Goal: Information Seeking & Learning: Find specific fact

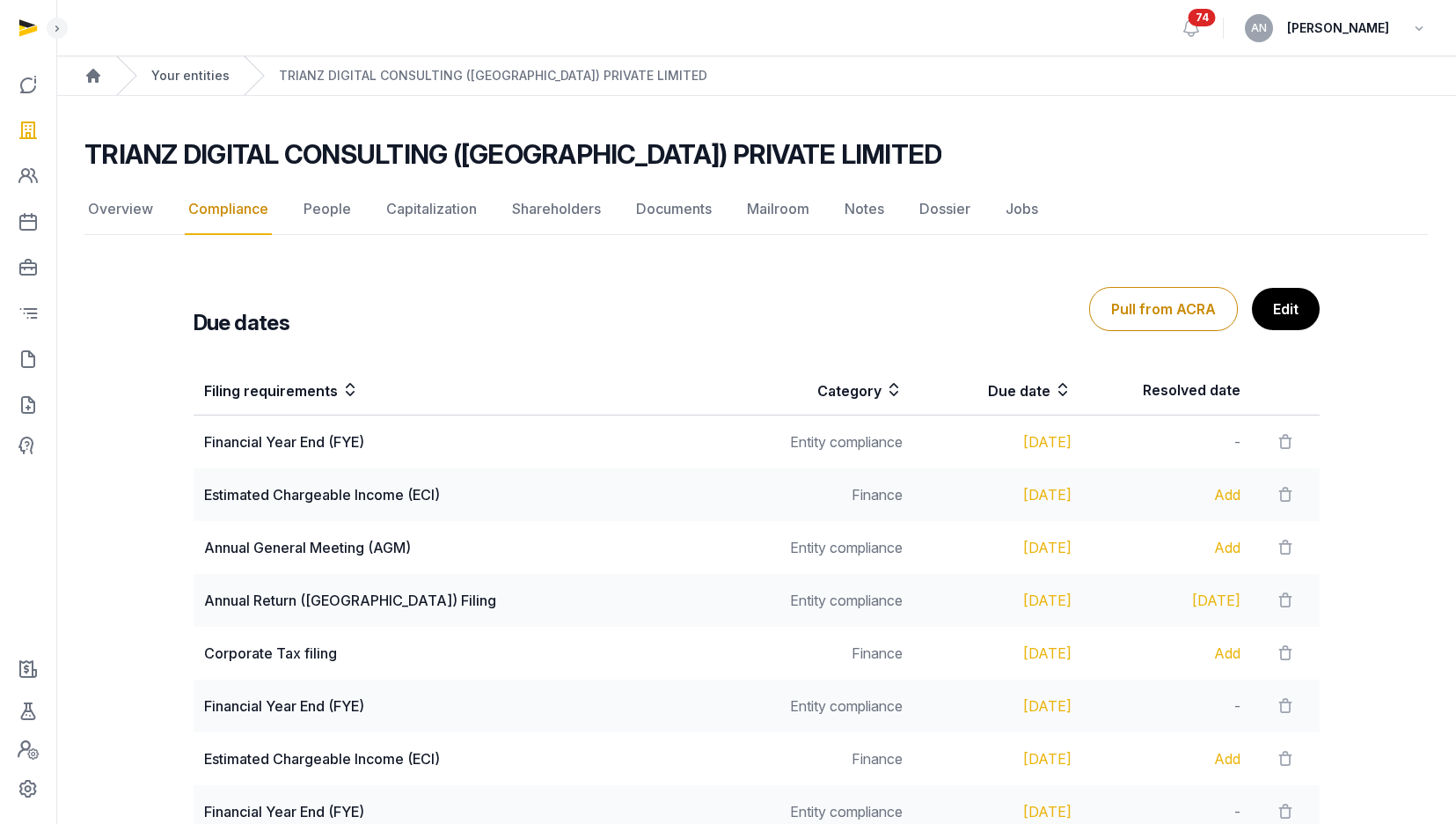
click at [198, 73] on link "Your entities" at bounding box center [191, 76] width 78 height 18
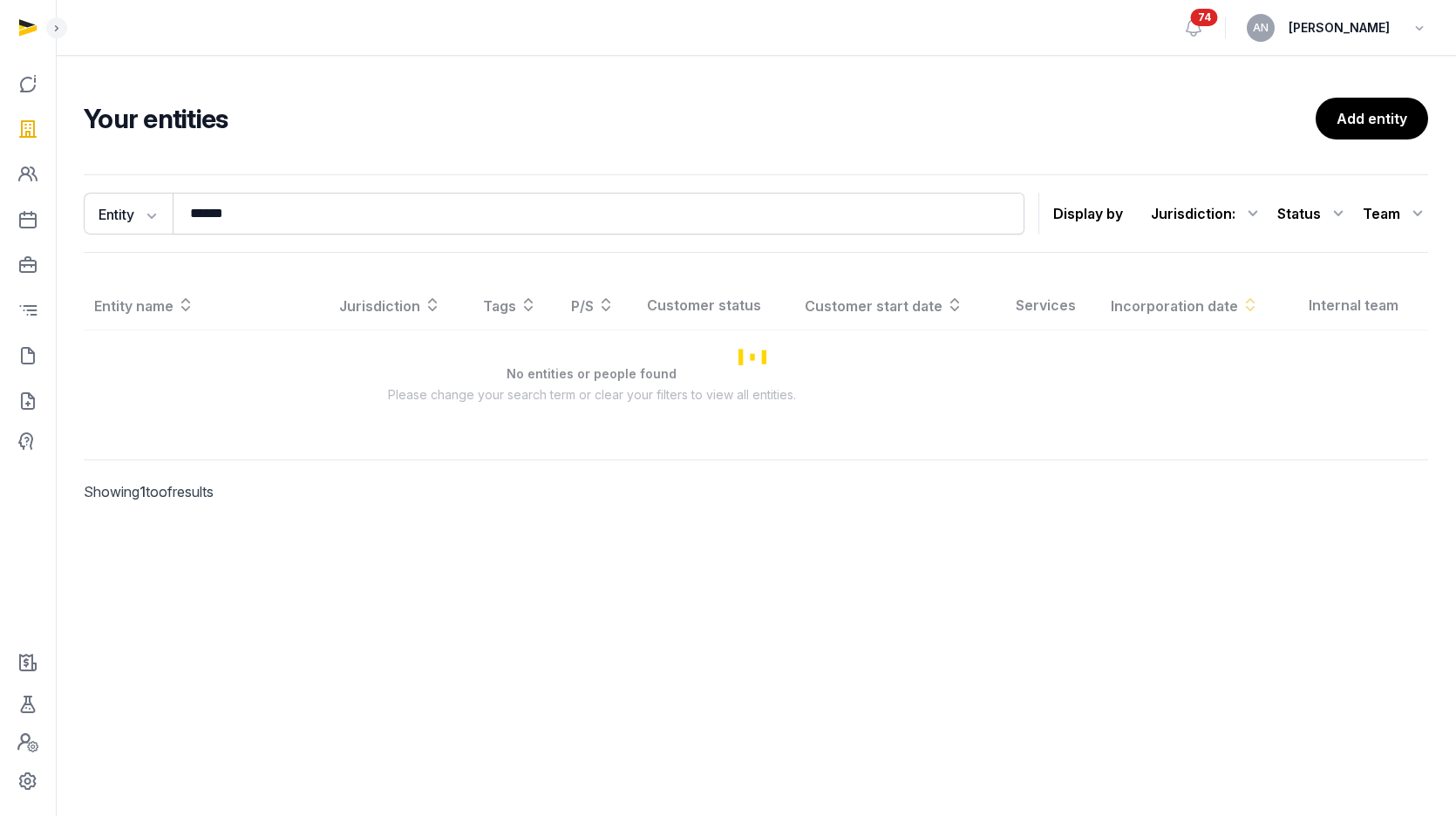
click at [292, 181] on div "Entity Entity People Tags Services ****** Search Display by Jurisdiction : All …" at bounding box center [755, 213] width 1344 height 79
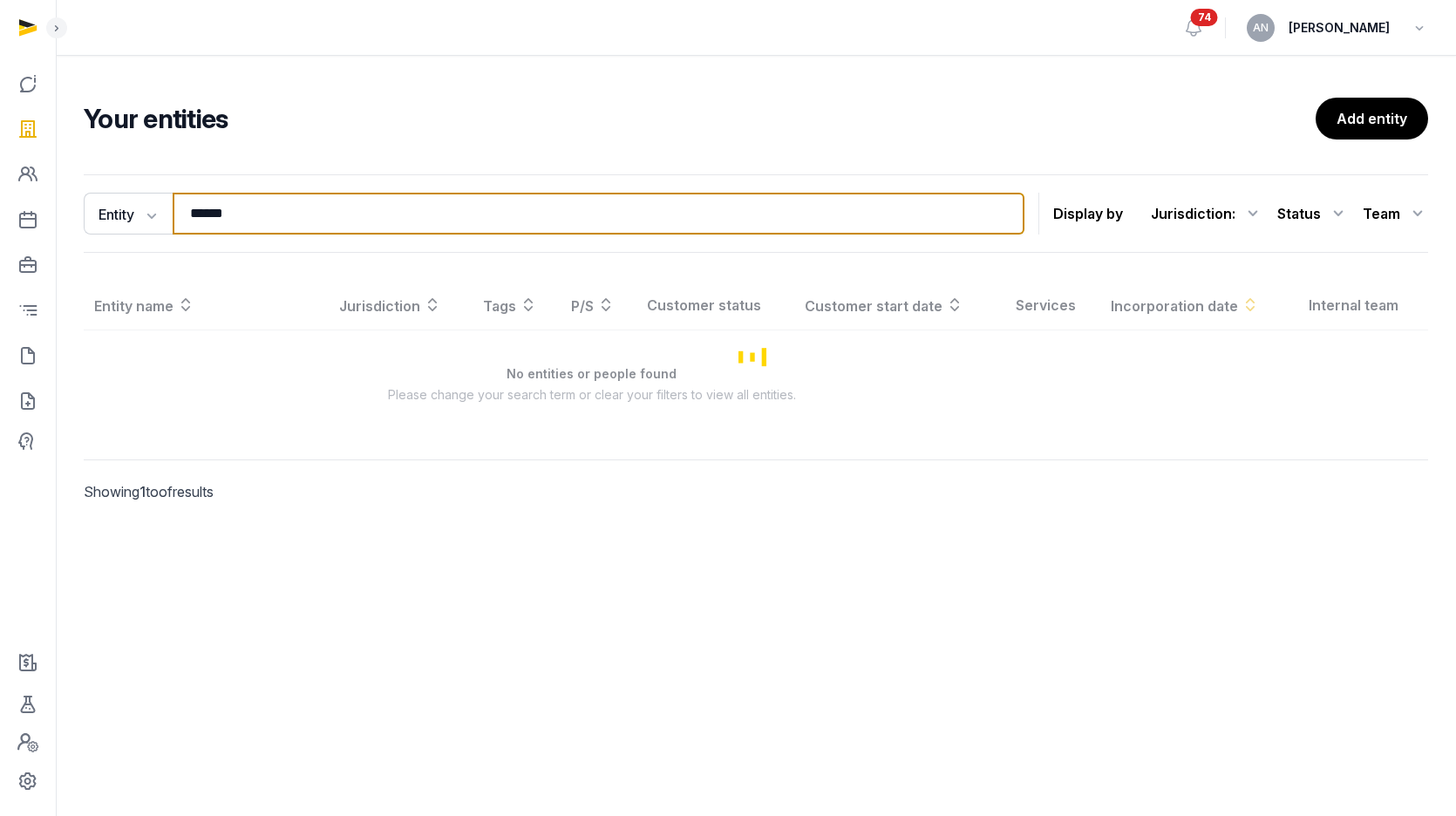
click at [299, 223] on input "******" at bounding box center [598, 213] width 852 height 42
click at [299, 222] on input "******" at bounding box center [598, 213] width 852 height 42
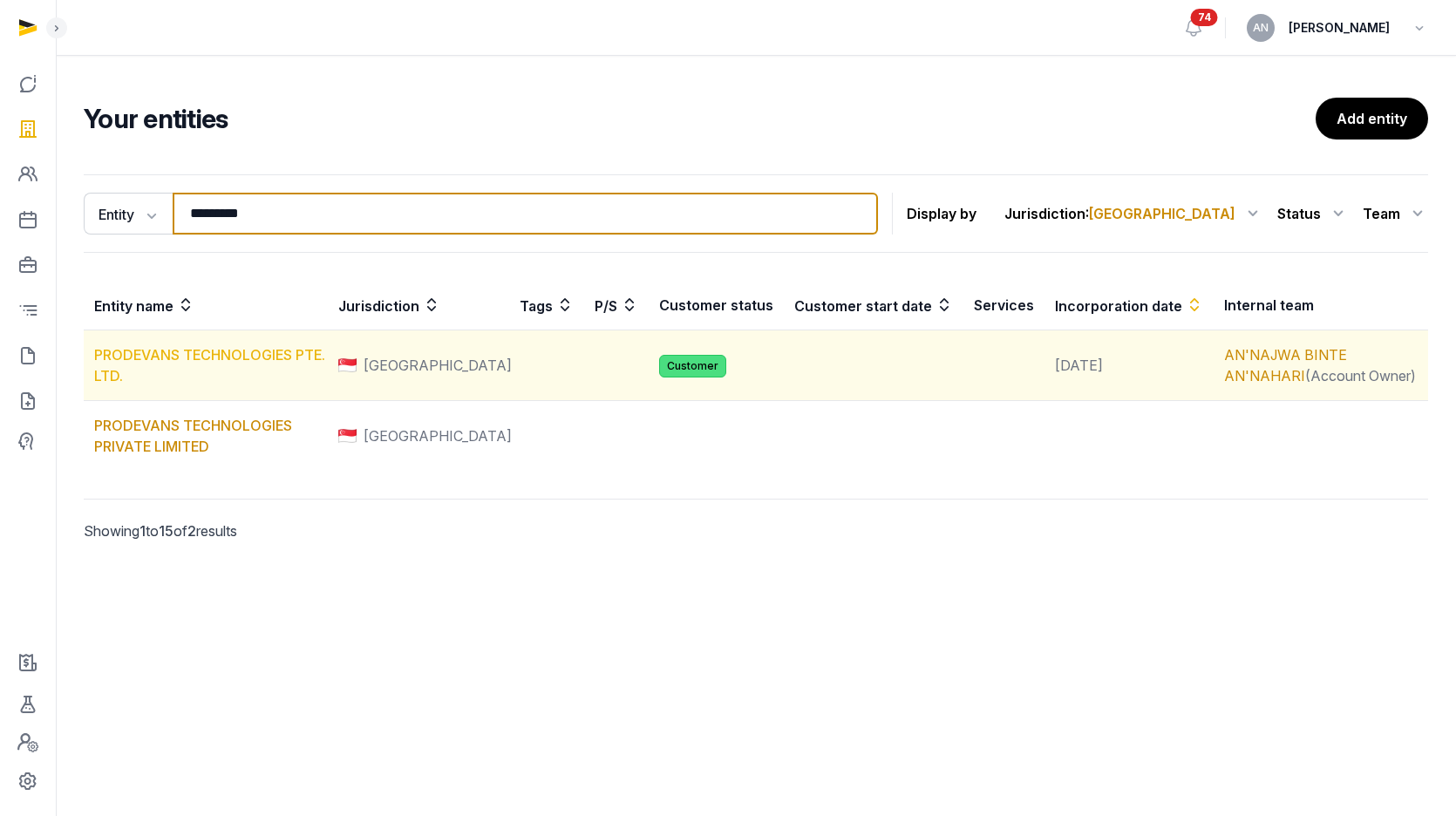
type input "*********"
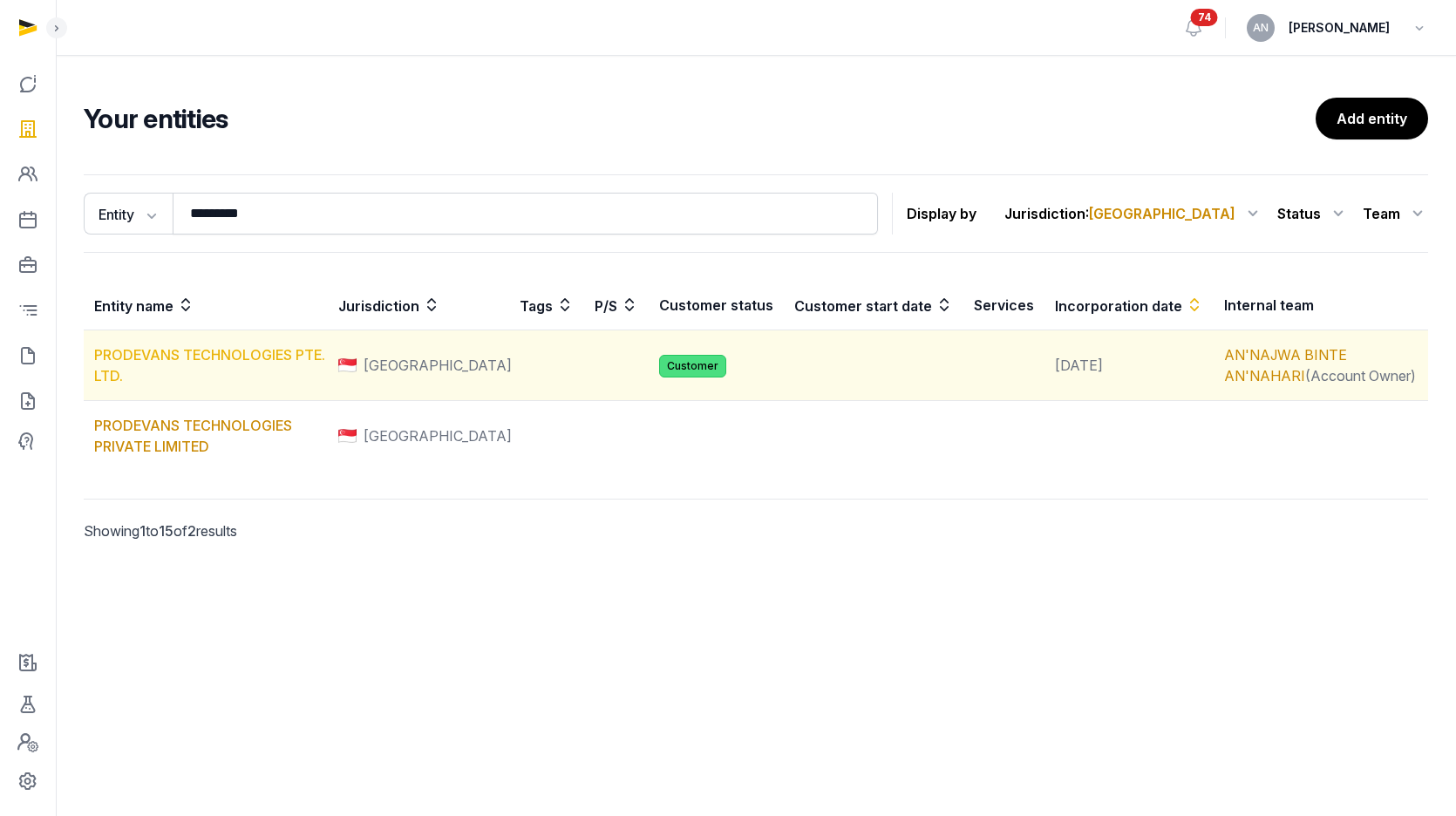
click at [227, 362] on link "PRODEVANS TECHNOLOGIES PTE. LTD." at bounding box center [210, 365] width 231 height 38
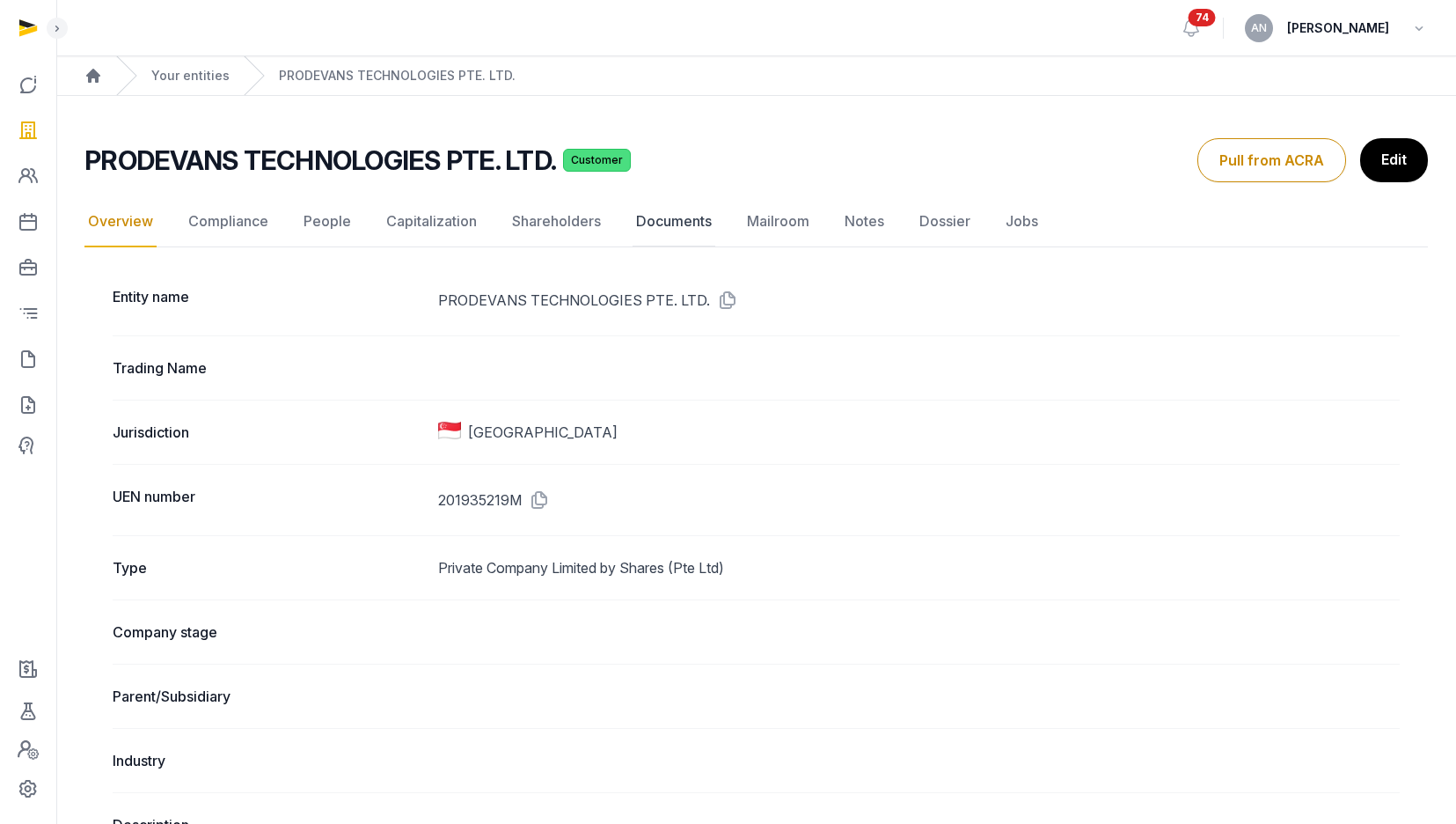
click at [661, 219] on link "Documents" at bounding box center [673, 221] width 83 height 51
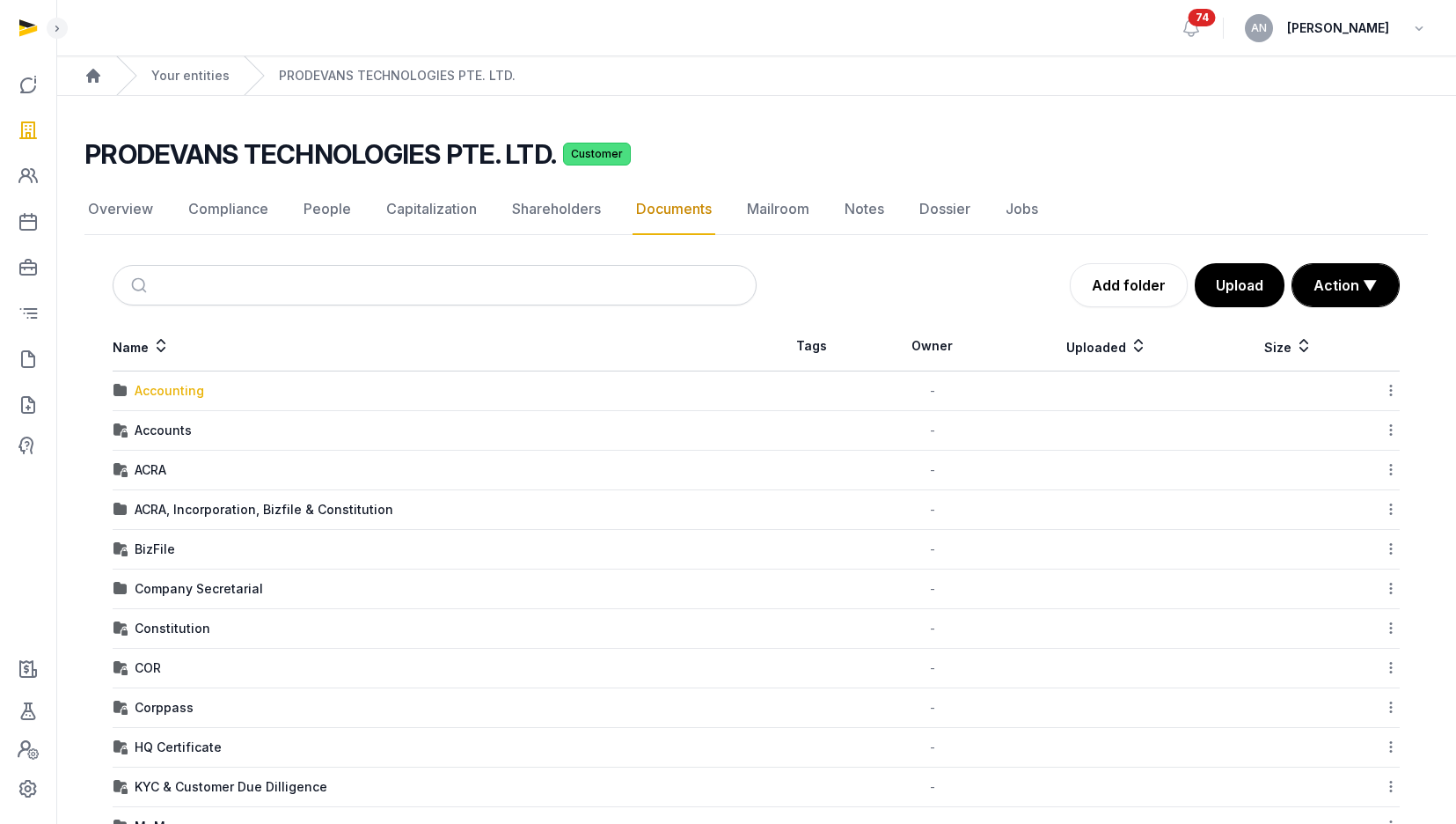
click at [178, 391] on div "Accounting" at bounding box center [169, 391] width 69 height 18
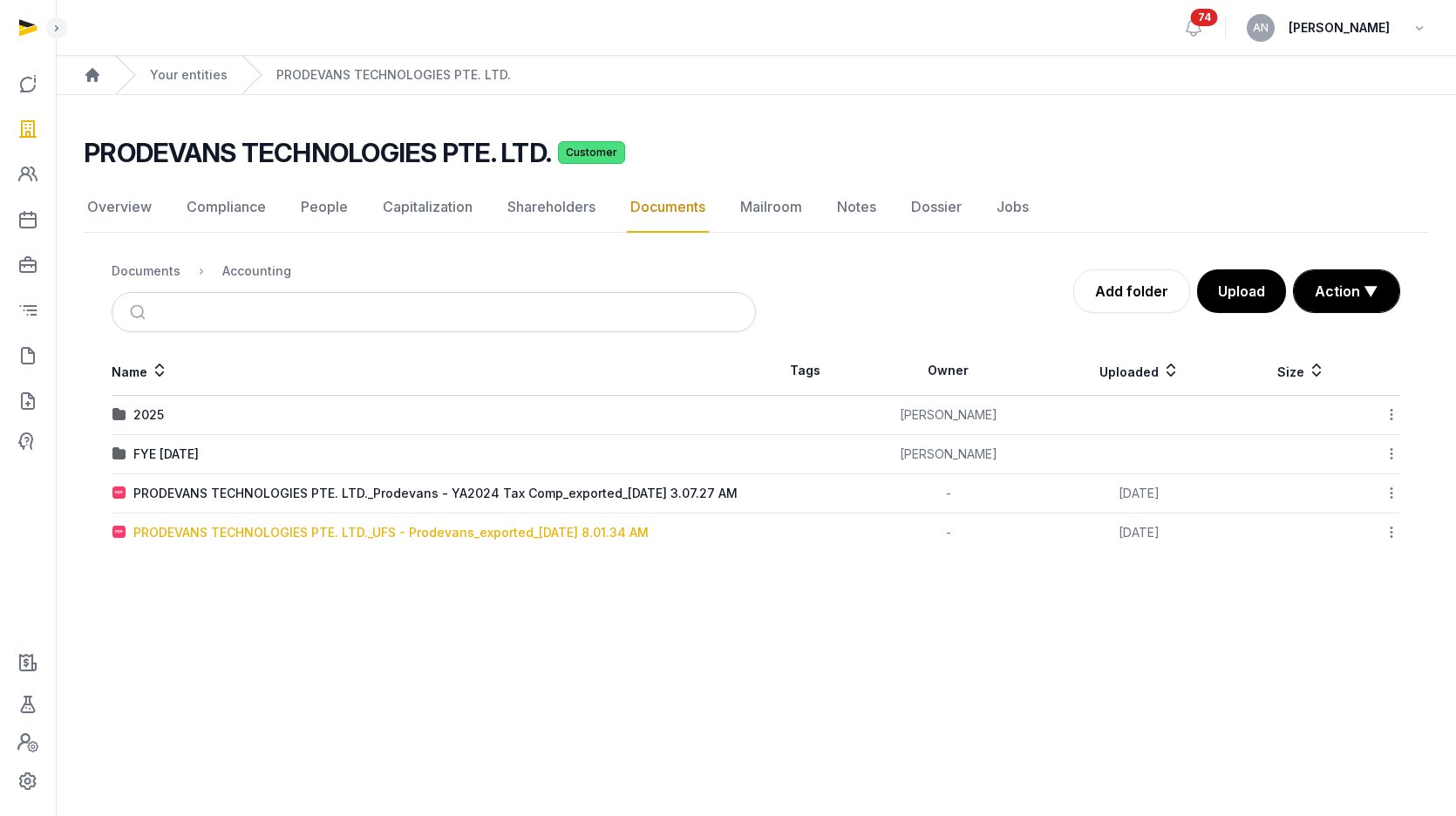
click at [192, 541] on div "PRODEVANS TECHNOLOGIES PTE. LTD._UFS - Prodevans_exported_[DATE] 8.01.34 AM" at bounding box center [391, 532] width 516 height 18
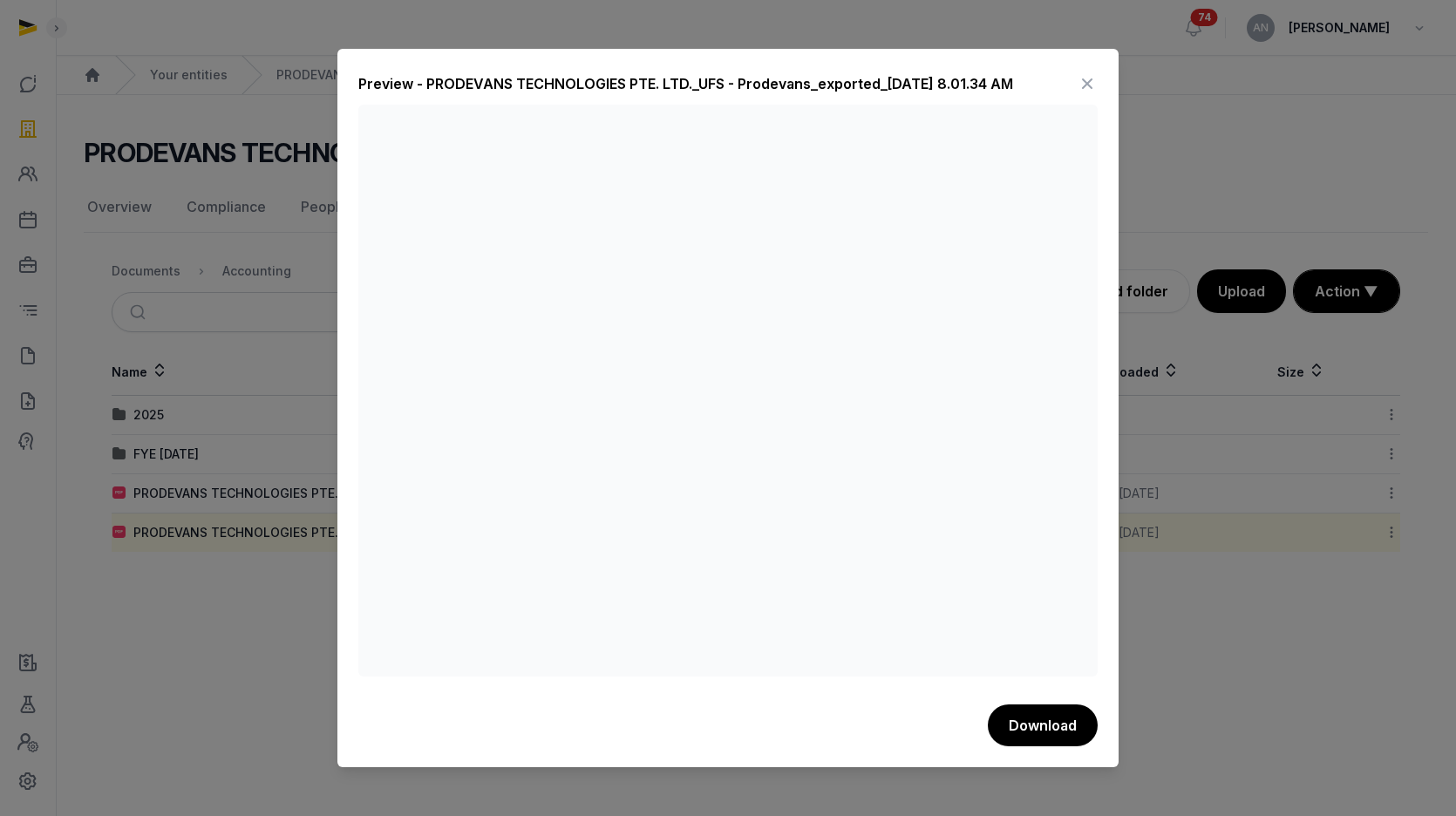
click at [1078, 81] on icon at bounding box center [1087, 83] width 21 height 28
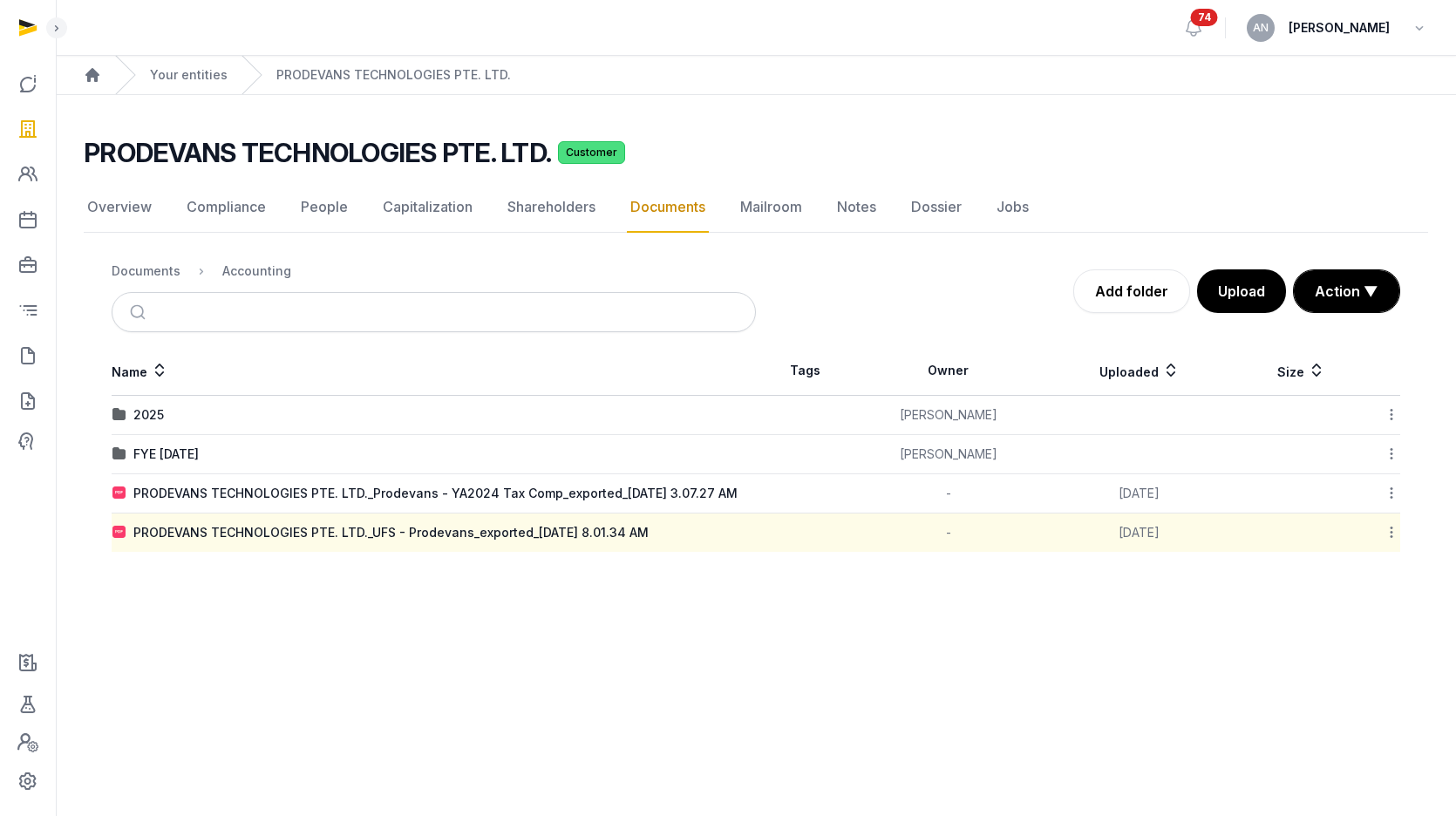
click at [200, 441] on td "FYE [DATE]" at bounding box center [434, 454] width 644 height 39
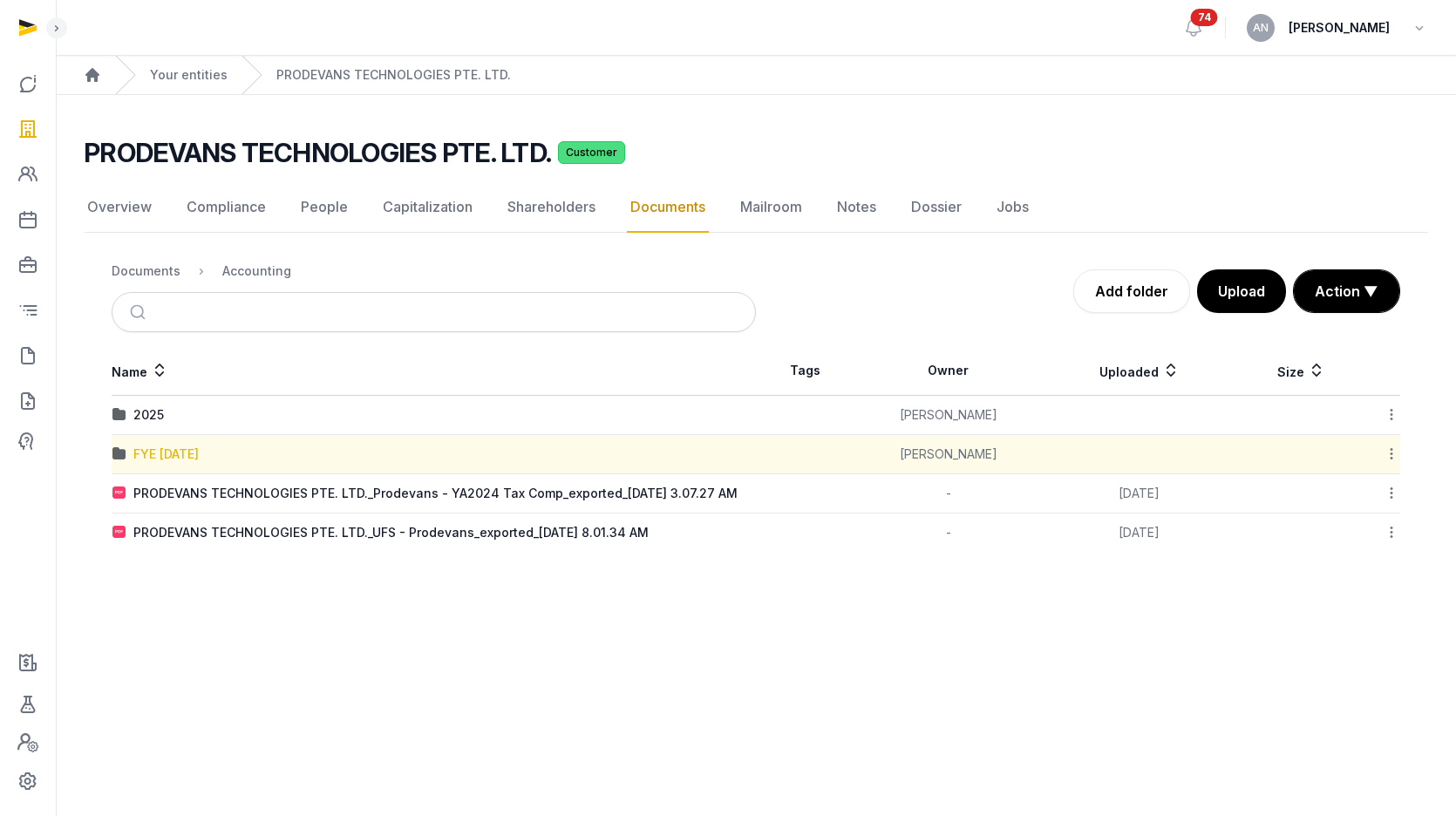
click at [199, 445] on div "FYE [DATE]" at bounding box center [166, 453] width 66 height 18
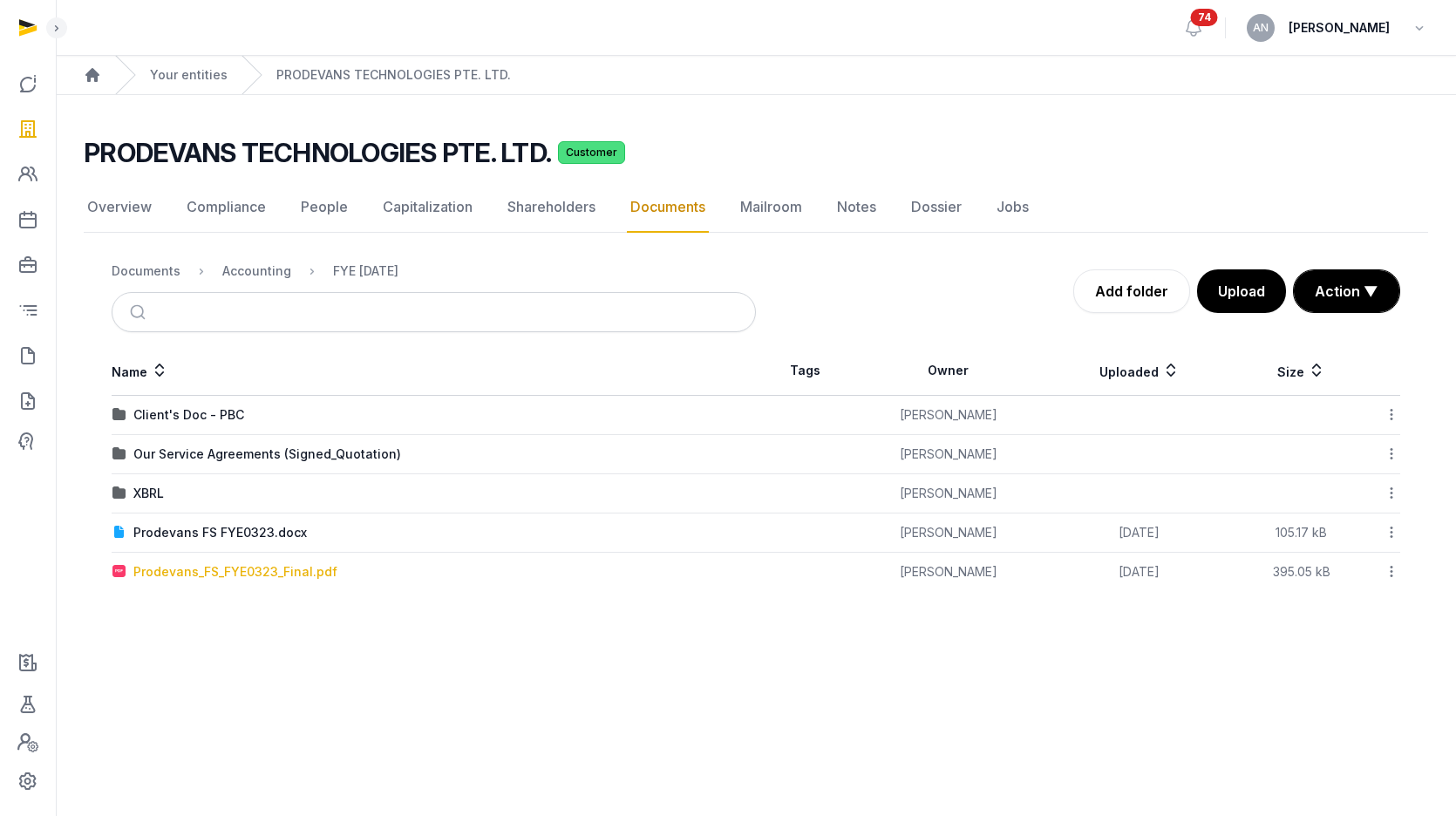
click at [162, 575] on div "Prodevans_FS_FYE0323_Final.pdf" at bounding box center [235, 571] width 204 height 18
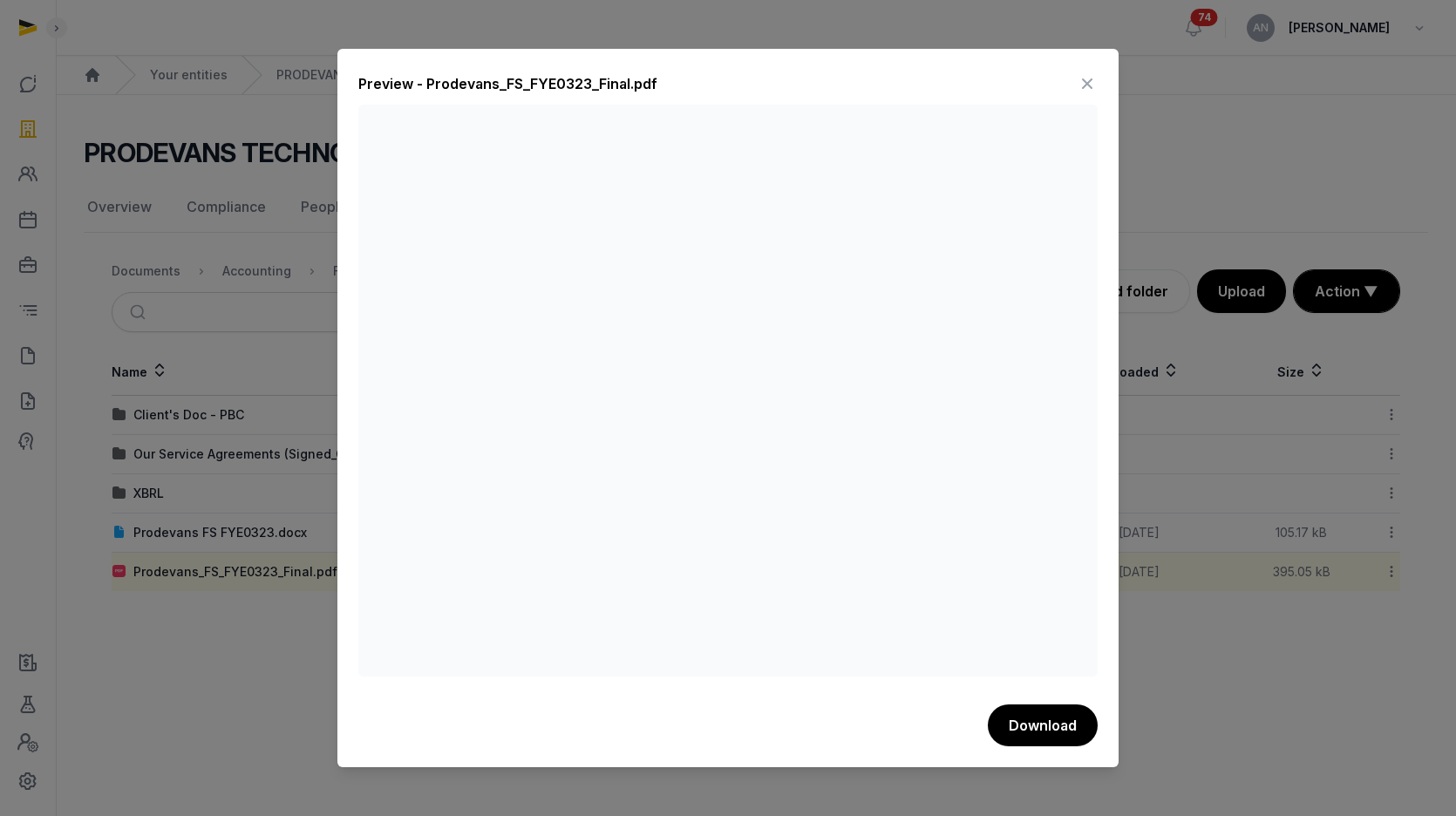
click at [1088, 73] on icon at bounding box center [1087, 83] width 21 height 28
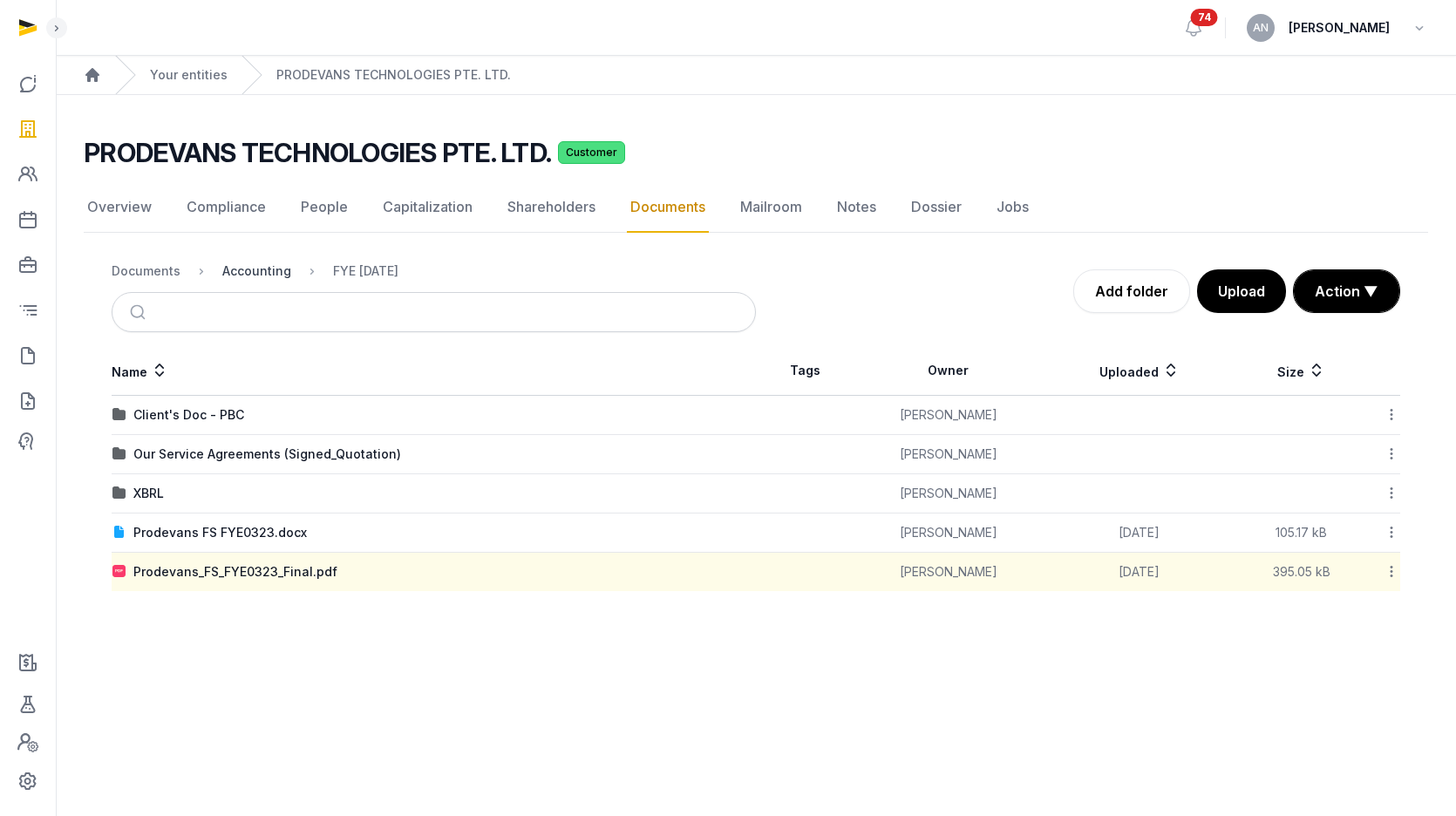
click at [274, 278] on div "Accounting" at bounding box center [256, 271] width 68 height 18
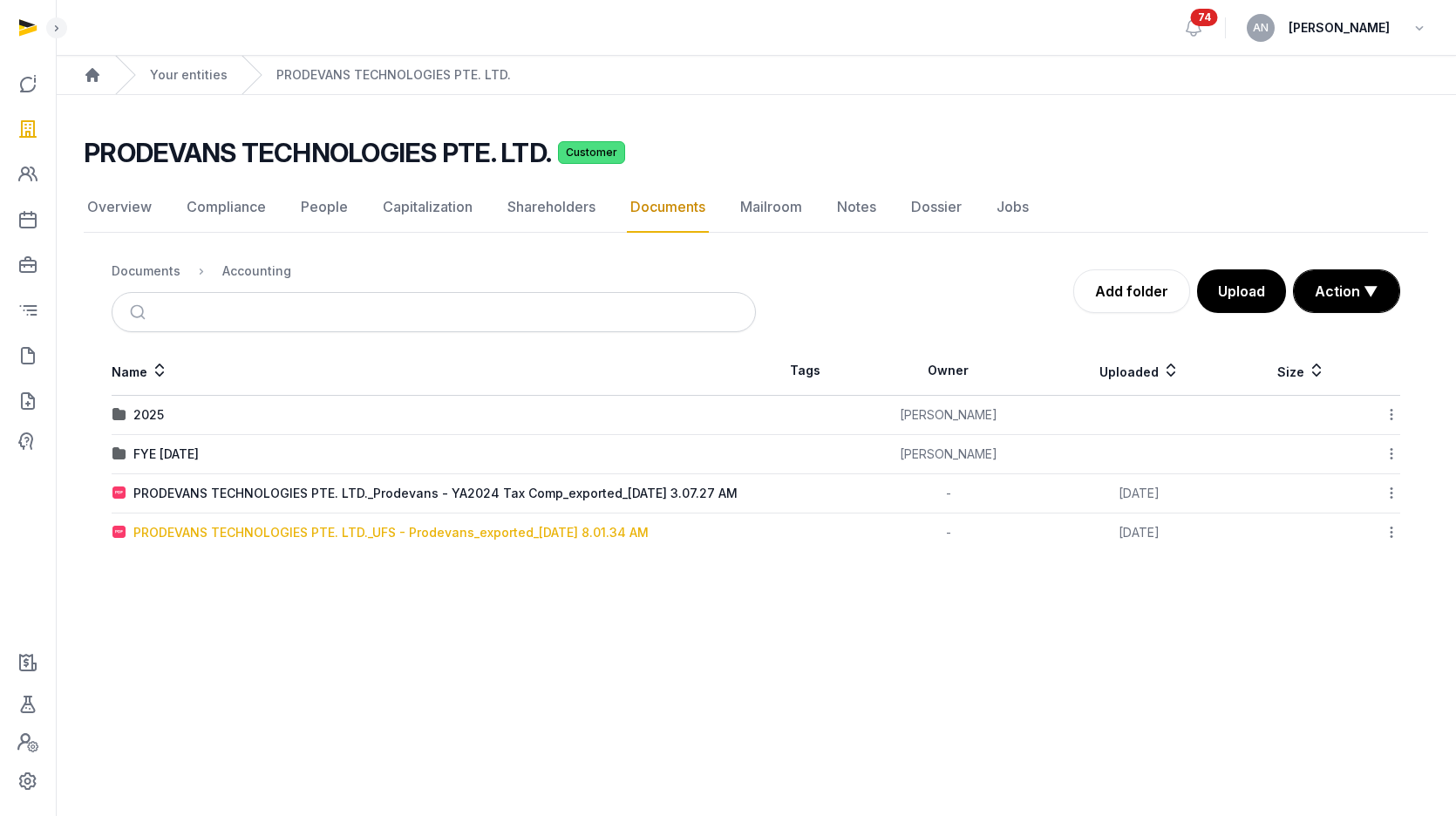
click at [172, 534] on div "PRODEVANS TECHNOLOGIES PTE. LTD._UFS - Prodevans_exported_[DATE] 8.01.34 AM" at bounding box center [391, 532] width 516 height 18
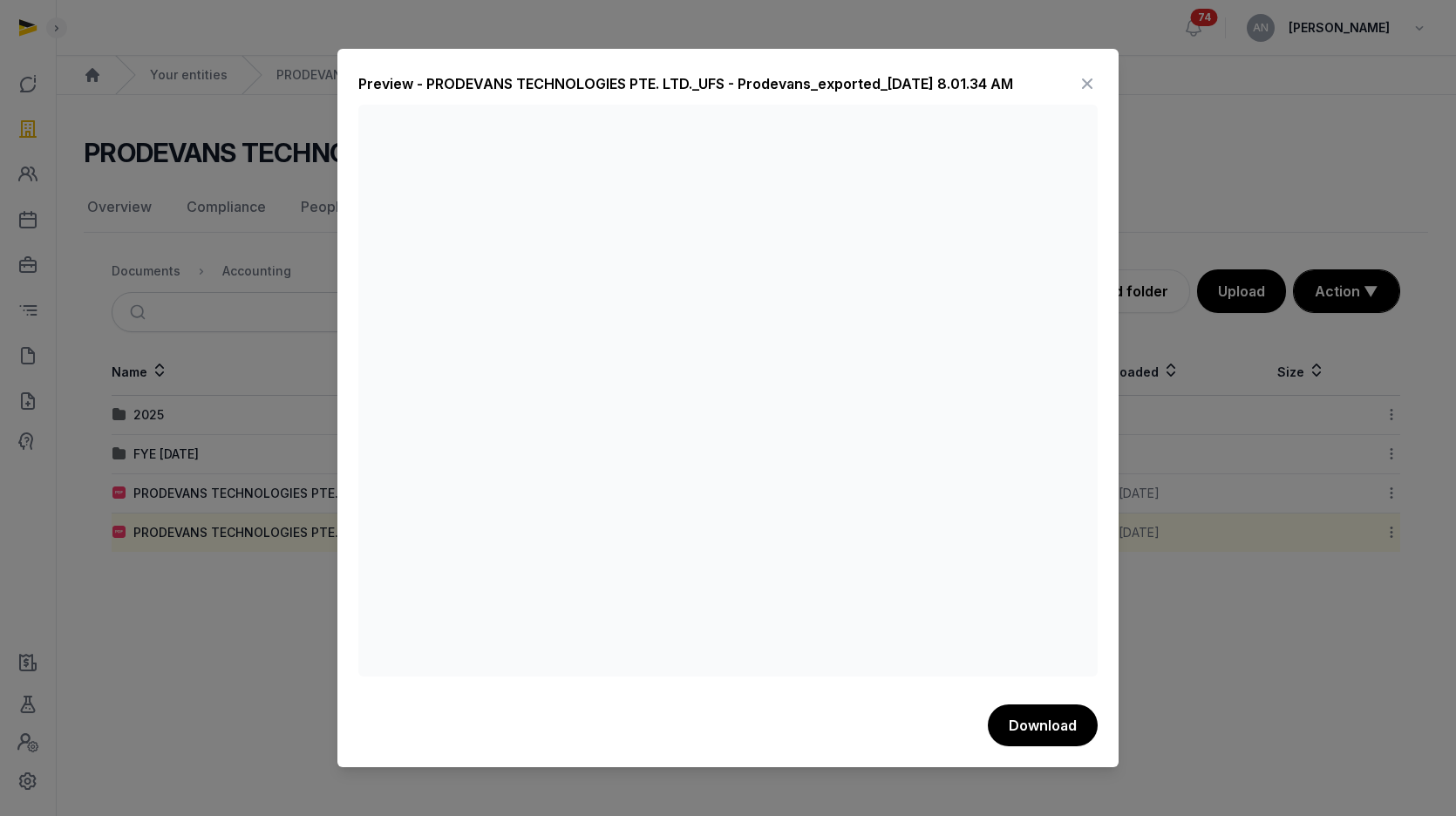
click at [243, 419] on div at bounding box center [728, 408] width 1456 height 816
click at [135, 416] on div at bounding box center [728, 408] width 1456 height 816
click at [1075, 75] on div "Preview - PRODEVANS TECHNOLOGIES PTE. LTD._UFS - Prodevans_exported_[DATE] 8.01…" at bounding box center [728, 87] width 740 height 35
click at [1083, 79] on icon at bounding box center [1087, 83] width 21 height 28
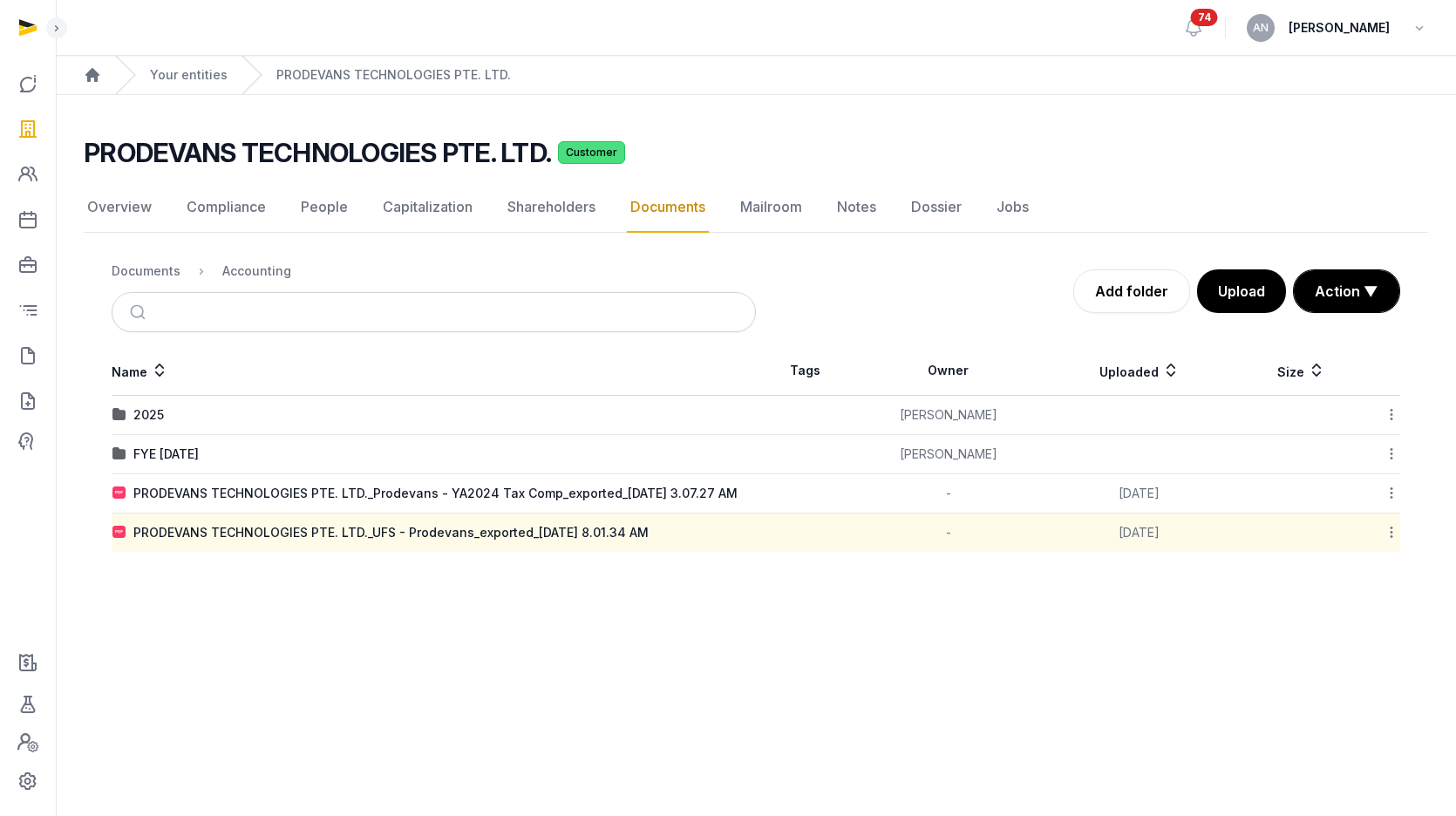
click at [171, 450] on div "FYE [DATE]" at bounding box center [166, 453] width 66 height 18
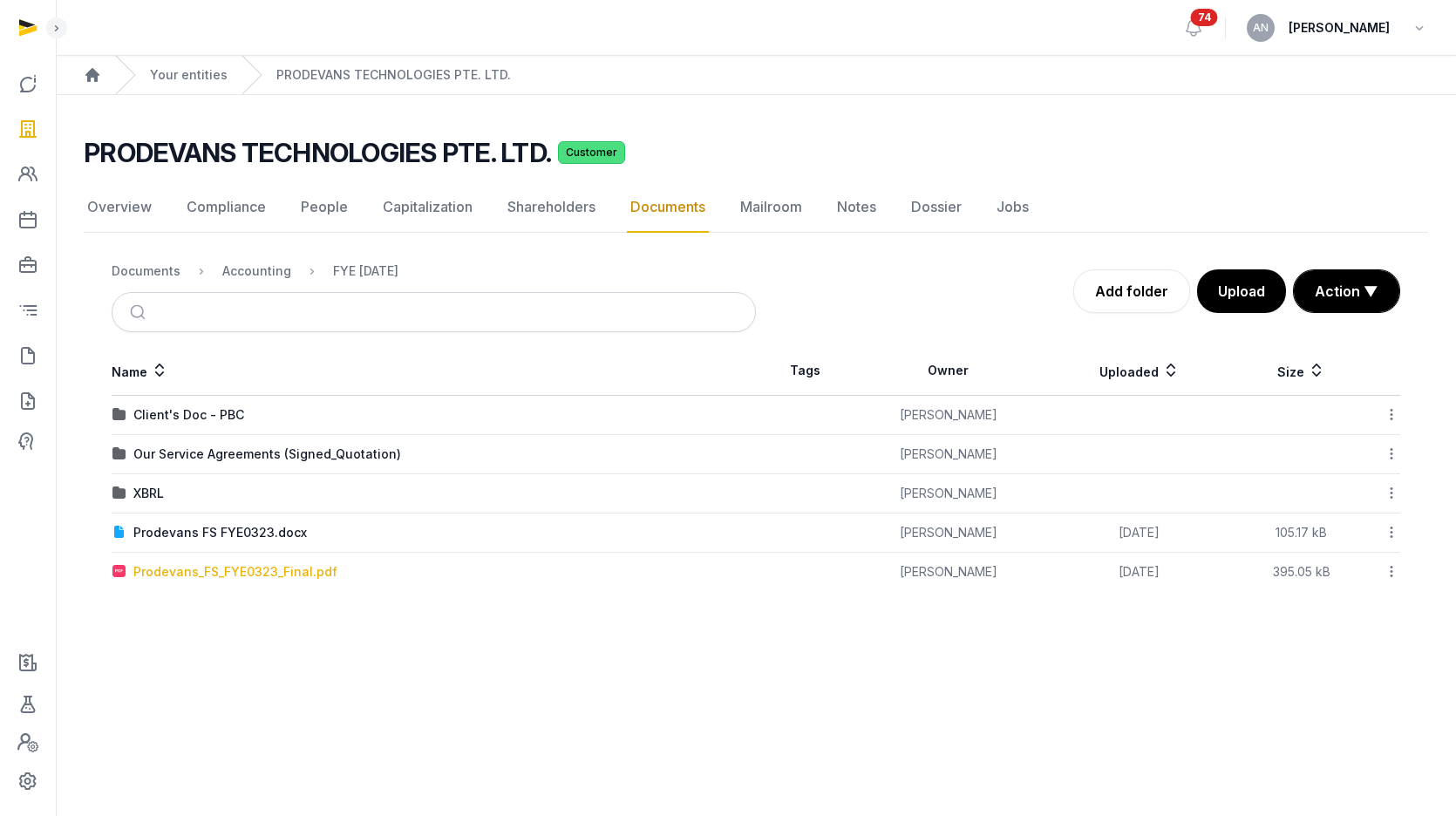
click at [197, 571] on div "Prodevans_FS_FYE0323_Final.pdf" at bounding box center [235, 571] width 204 height 18
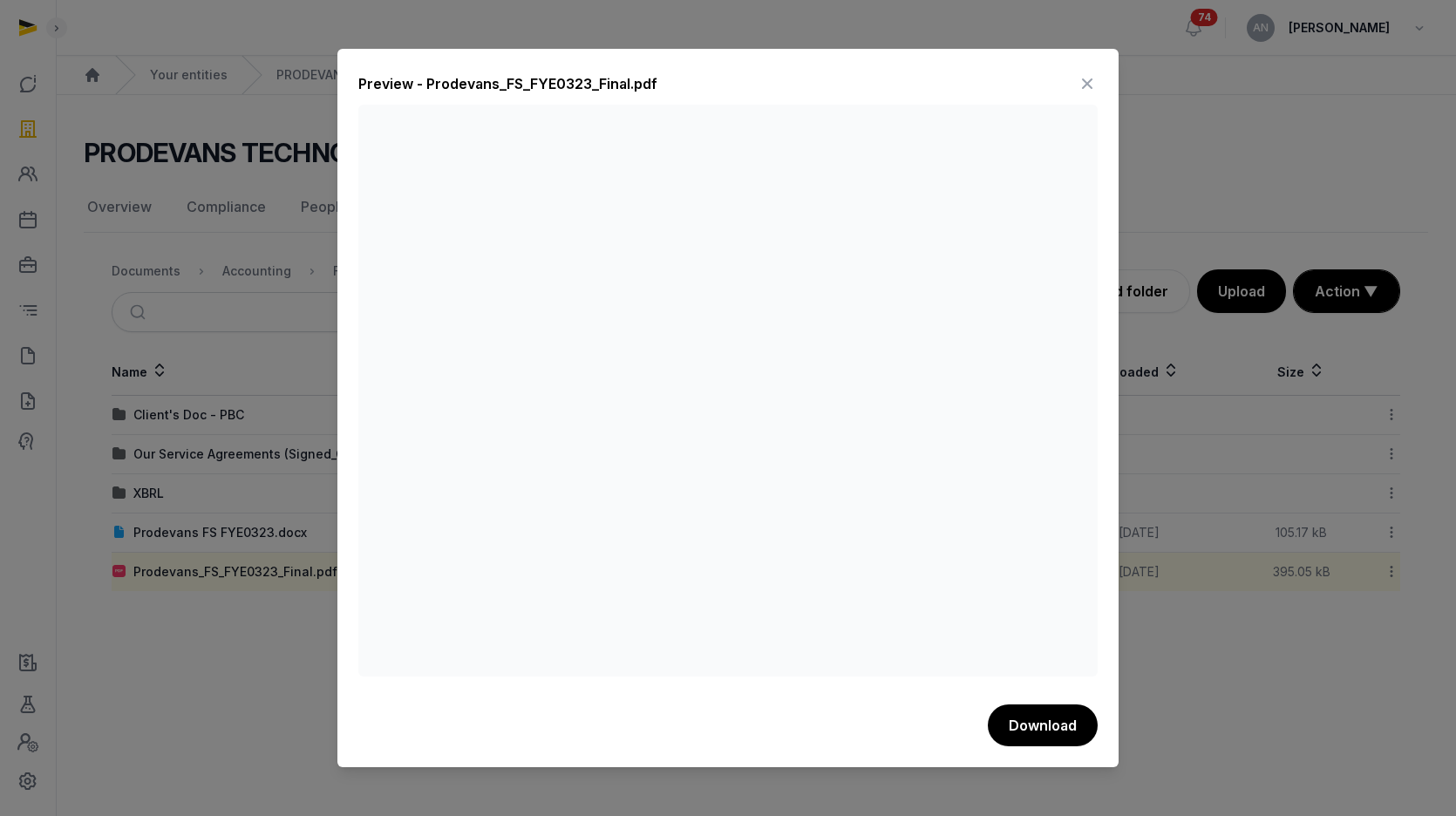
click at [209, 230] on div at bounding box center [728, 408] width 1456 height 816
click at [1103, 73] on div "Preview - Prodevans_FS_FYE0323_Final.pdf Download" at bounding box center [728, 407] width 781 height 717
click at [1091, 80] on icon at bounding box center [1087, 83] width 21 height 28
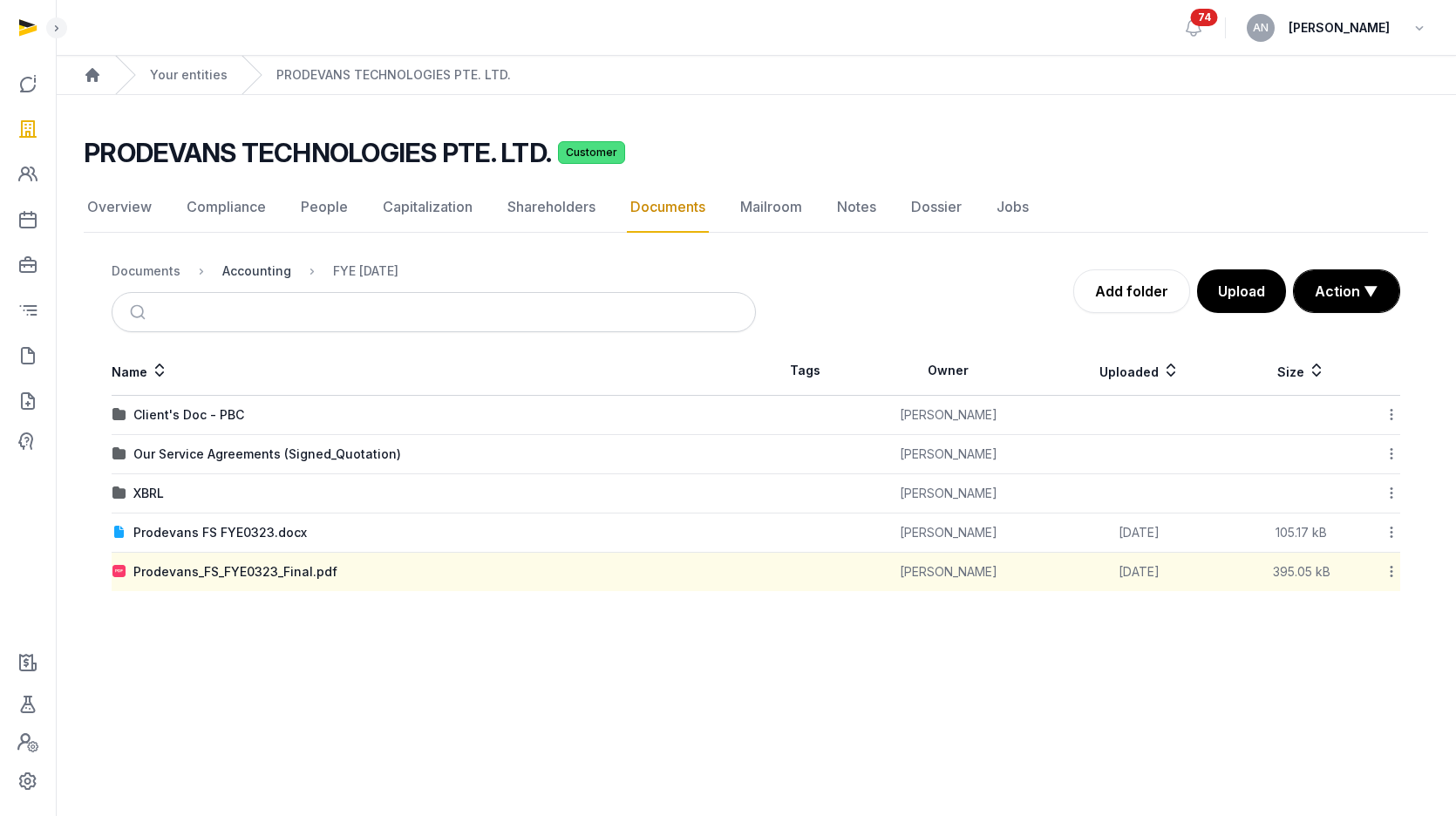
click at [268, 268] on div "Accounting" at bounding box center [256, 271] width 68 height 18
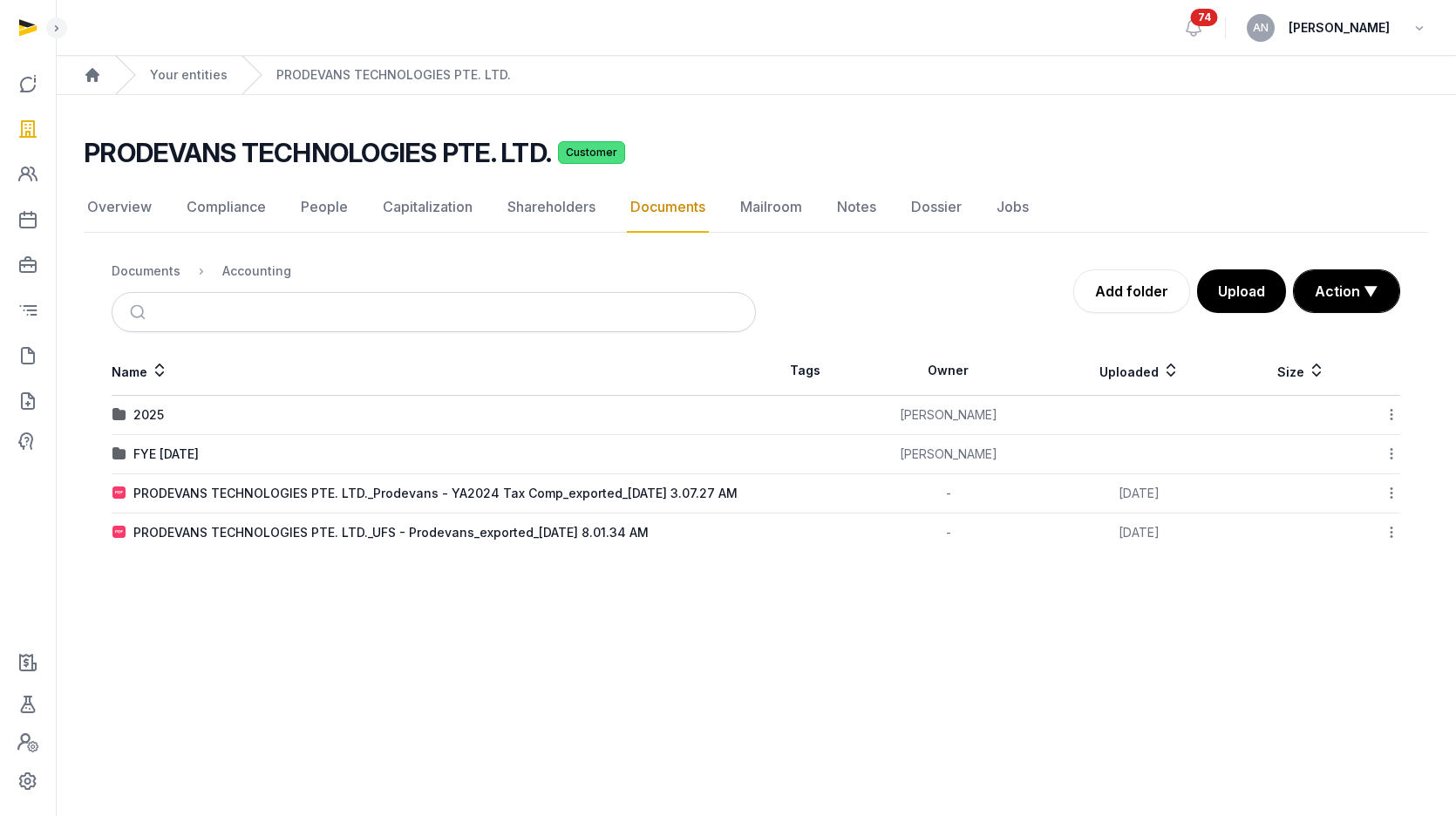
click at [150, 403] on td "2025" at bounding box center [434, 415] width 644 height 39
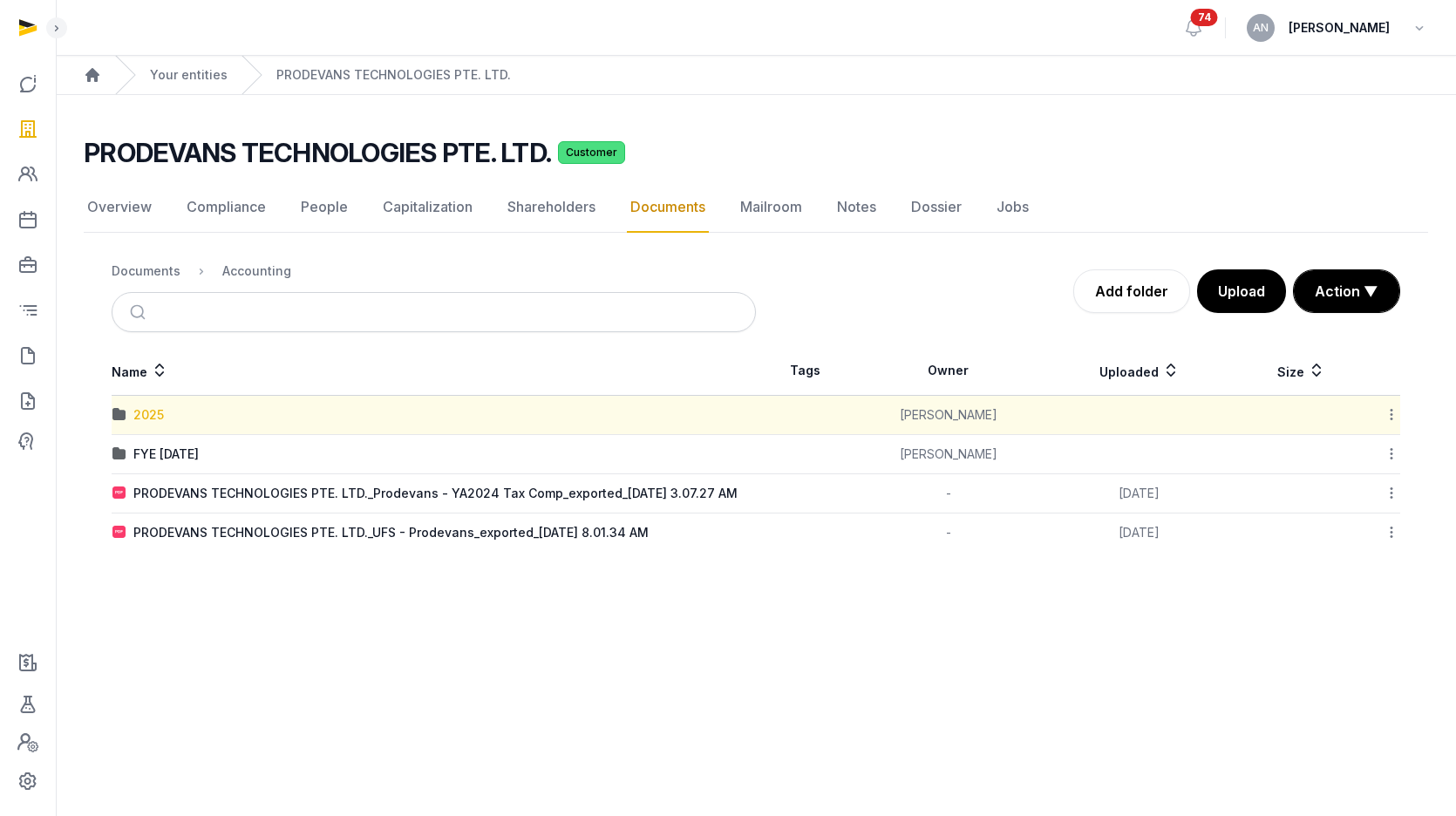
click at [151, 413] on div "2025" at bounding box center [148, 414] width 31 height 18
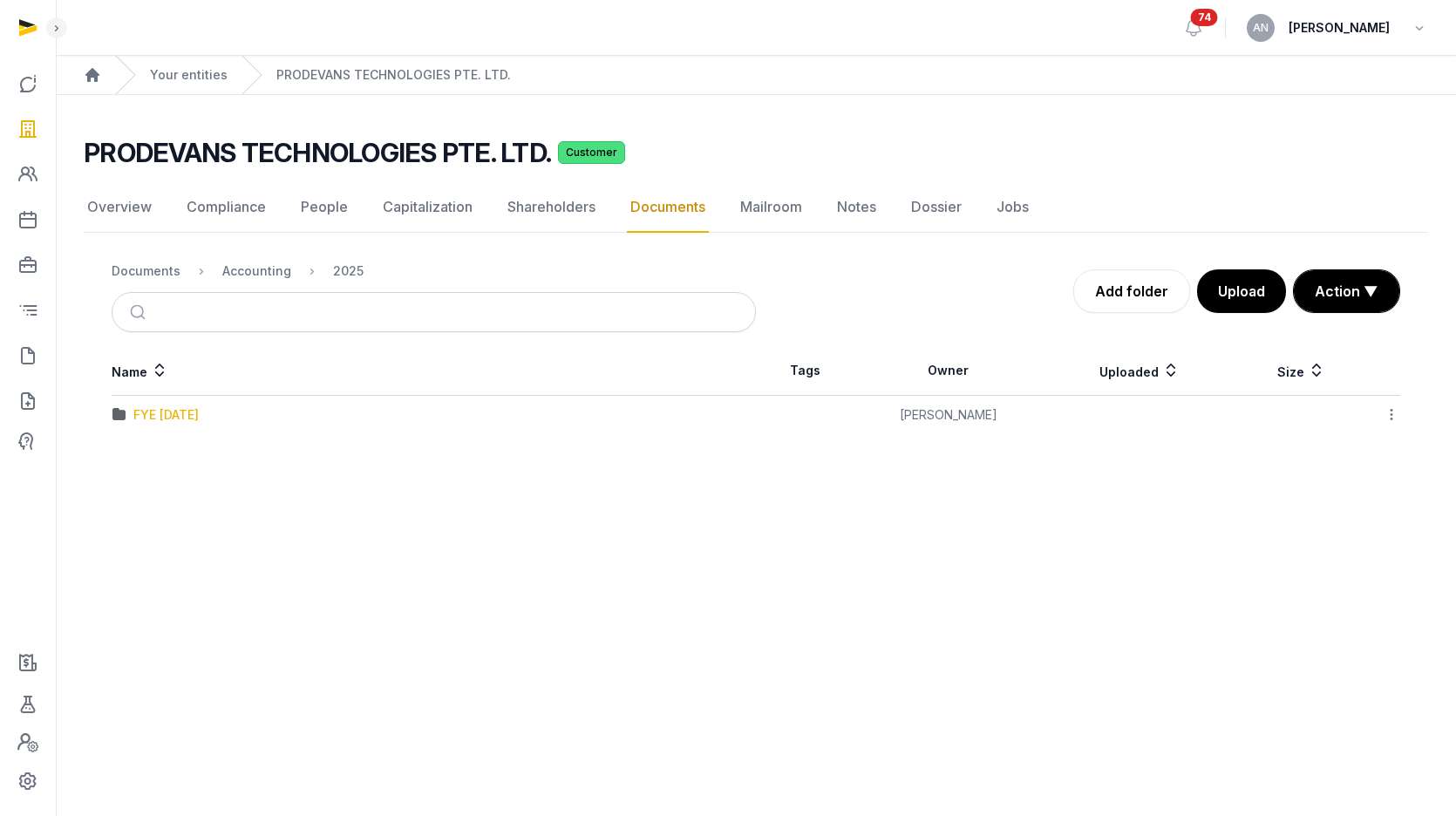
click at [188, 417] on div "FYE [DATE]" at bounding box center [166, 414] width 66 height 18
click at [205, 415] on div "Prodevans PTE-[GEOGRAPHIC_DATA] - F Y 24-25 -to be mailed.xlsx" at bounding box center [337, 414] width 407 height 18
